Goal: Find specific page/section

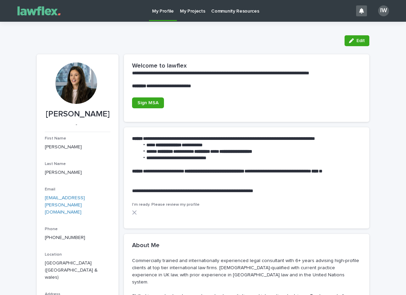
click at [385, 11] on div "IW" at bounding box center [383, 10] width 11 height 11
click at [189, 12] on div at bounding box center [203, 11] width 406 height 22
click at [239, 8] on p "Community Resources" at bounding box center [235, 7] width 48 height 14
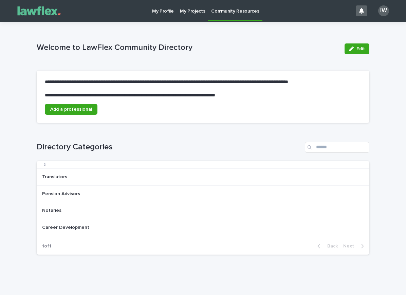
click at [161, 12] on p "My Profile" at bounding box center [163, 7] width 22 height 14
